Goal: Task Accomplishment & Management: Complete application form

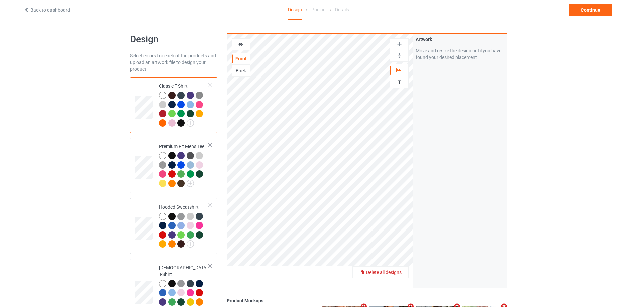
click at [397, 271] on span "Delete all designs" at bounding box center [383, 272] width 35 height 5
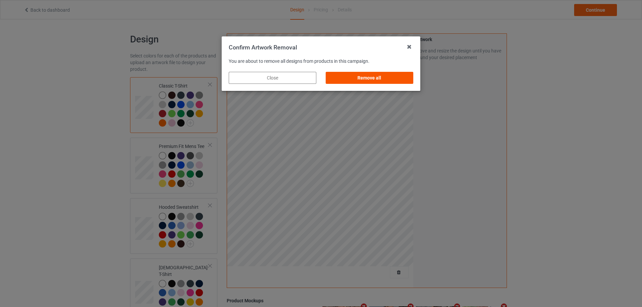
click at [373, 82] on div "Remove all" at bounding box center [369, 78] width 88 height 12
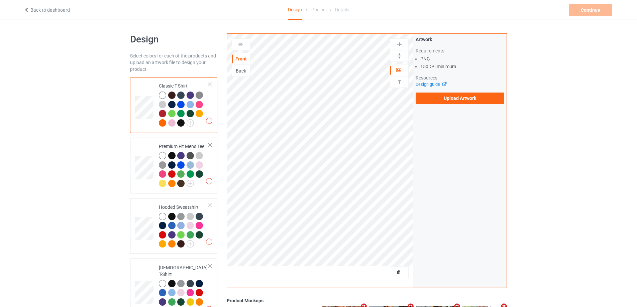
click at [450, 104] on div "Artwork Requirements PNG 150 DPI minimum Resources Design guide Upload Artwork" at bounding box center [459, 70] width 93 height 73
click at [447, 98] on label "Upload Artwork" at bounding box center [459, 98] width 89 height 11
click at [0, 0] on input "Upload Artwork" at bounding box center [0, 0] width 0 height 0
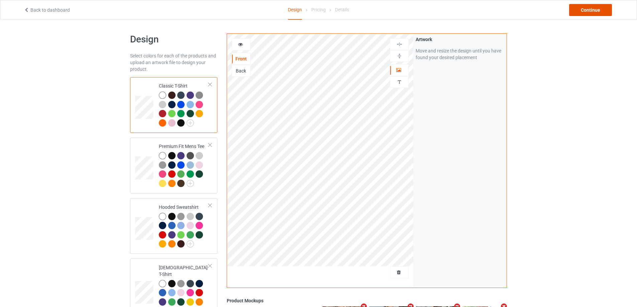
click at [590, 13] on div "Continue" at bounding box center [590, 10] width 43 height 12
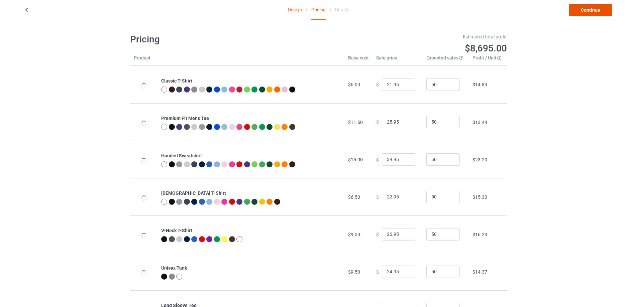
click at [590, 12] on link "Continue" at bounding box center [590, 10] width 43 height 12
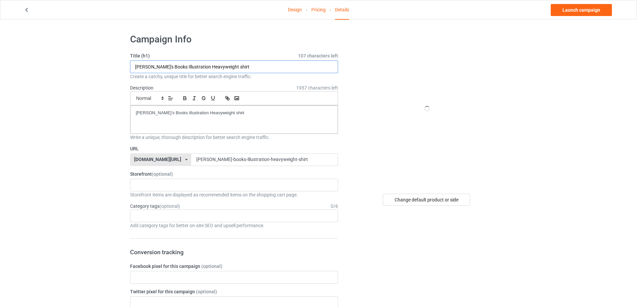
drag, startPoint x: 237, startPoint y: 68, endPoint x: 94, endPoint y: 68, distance: 142.3
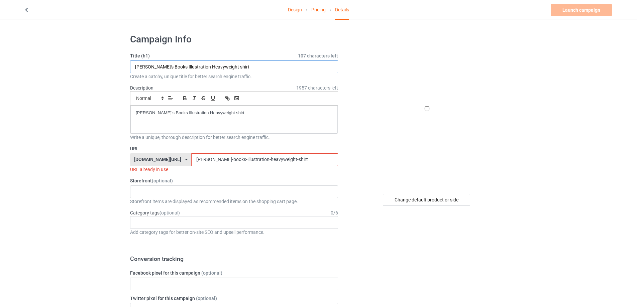
paste input "Hooters Booters [PERSON_NAME] Bar And Diner"
type input "Hooters Booters [PERSON_NAME] Bar And Diner shirt"
drag, startPoint x: 168, startPoint y: 108, endPoint x: 90, endPoint y: 110, distance: 78.2
drag, startPoint x: 275, startPoint y: 163, endPoint x: 86, endPoint y: 160, distance: 189.1
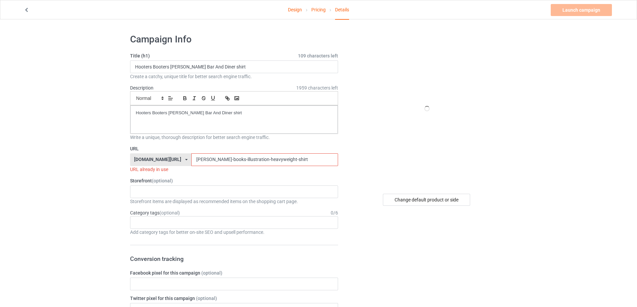
paste input "hooters-booters-[PERSON_NAME]-bar-and-diner"
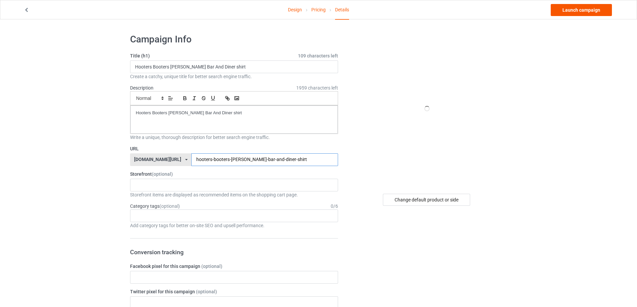
type input "hooters-booters-[PERSON_NAME]-bar-and-diner-shirt"
click at [593, 14] on link "Launch campaign" at bounding box center [580, 10] width 61 height 12
